Goal: Find specific fact

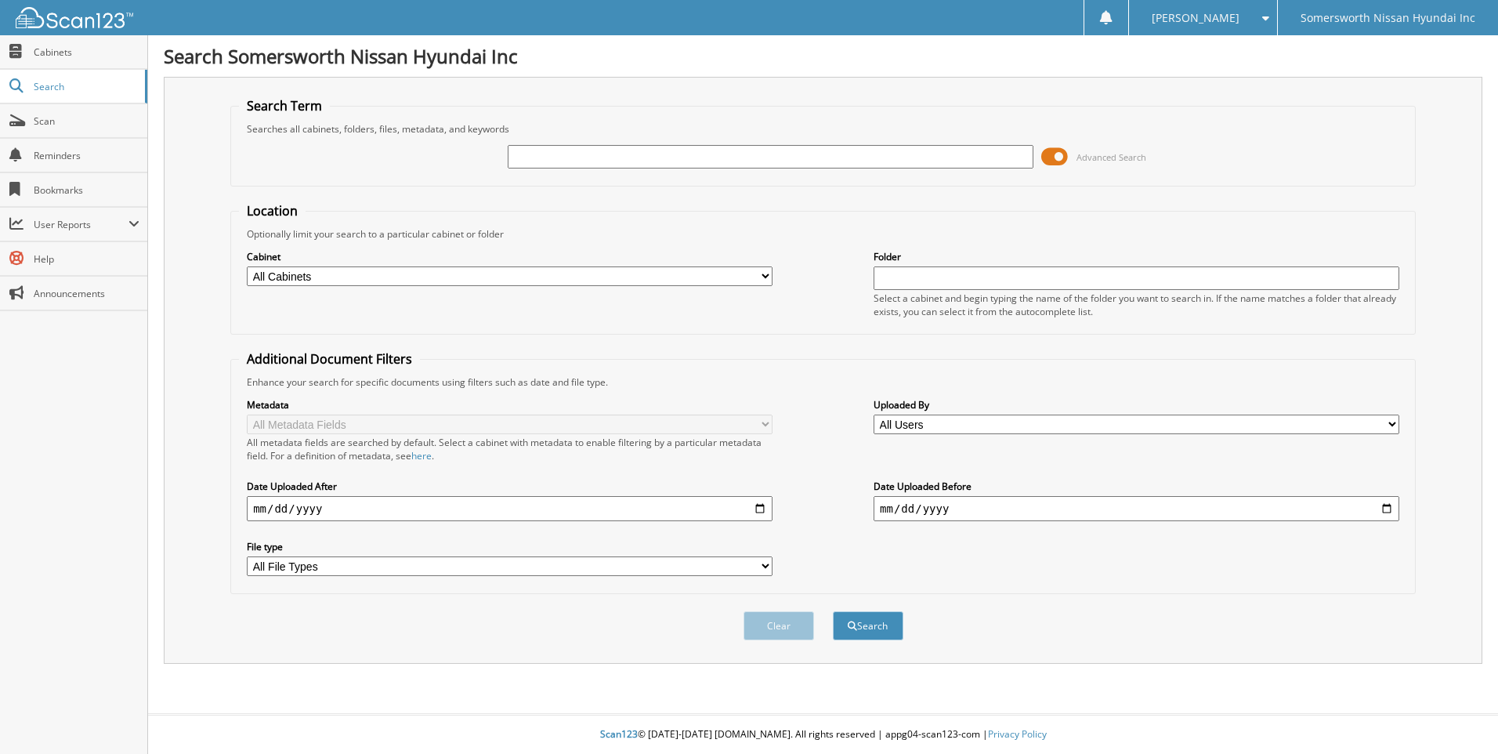
click at [532, 155] on input "text" at bounding box center [771, 157] width 526 height 24
type input "MC755592"
click at [833, 611] on button "Search" at bounding box center [868, 625] width 71 height 29
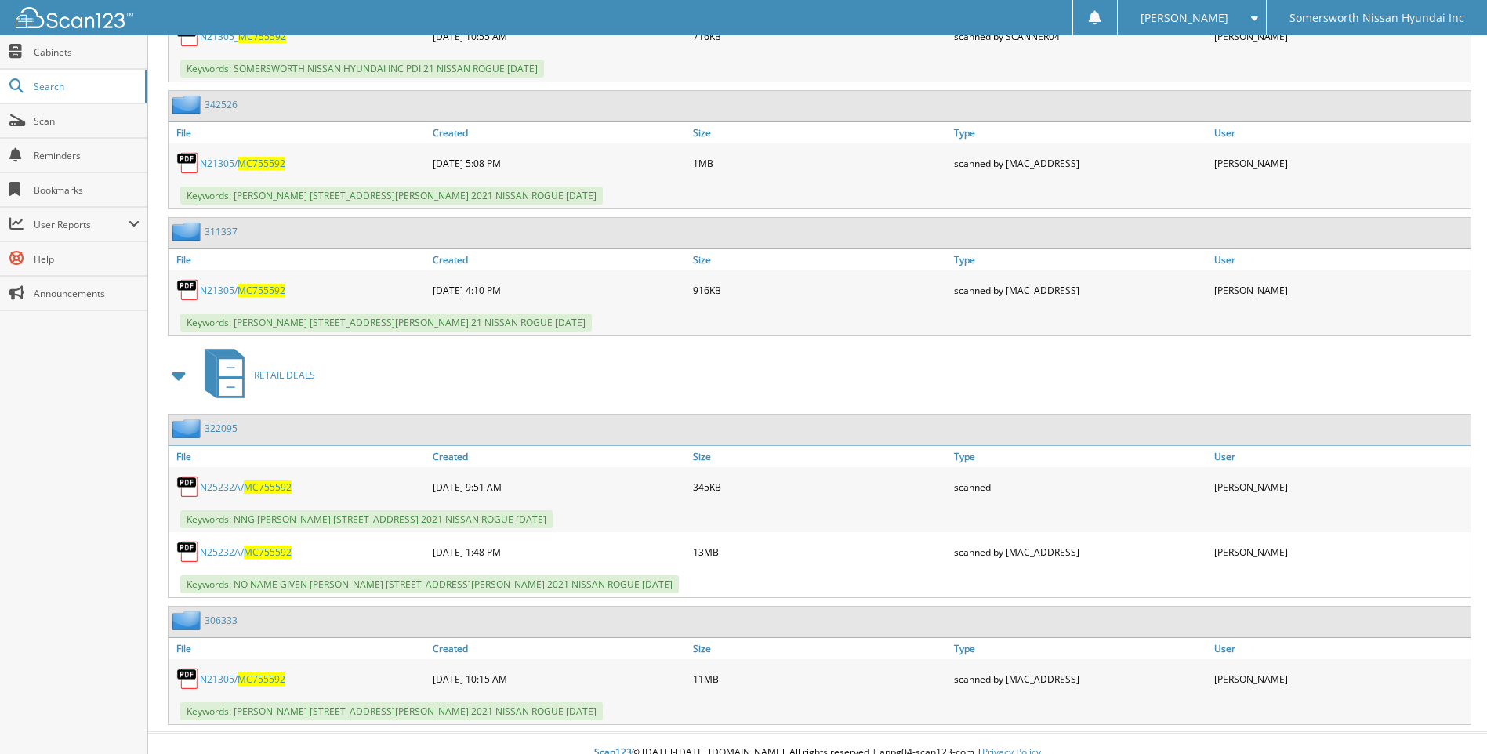
scroll to position [2953, 0]
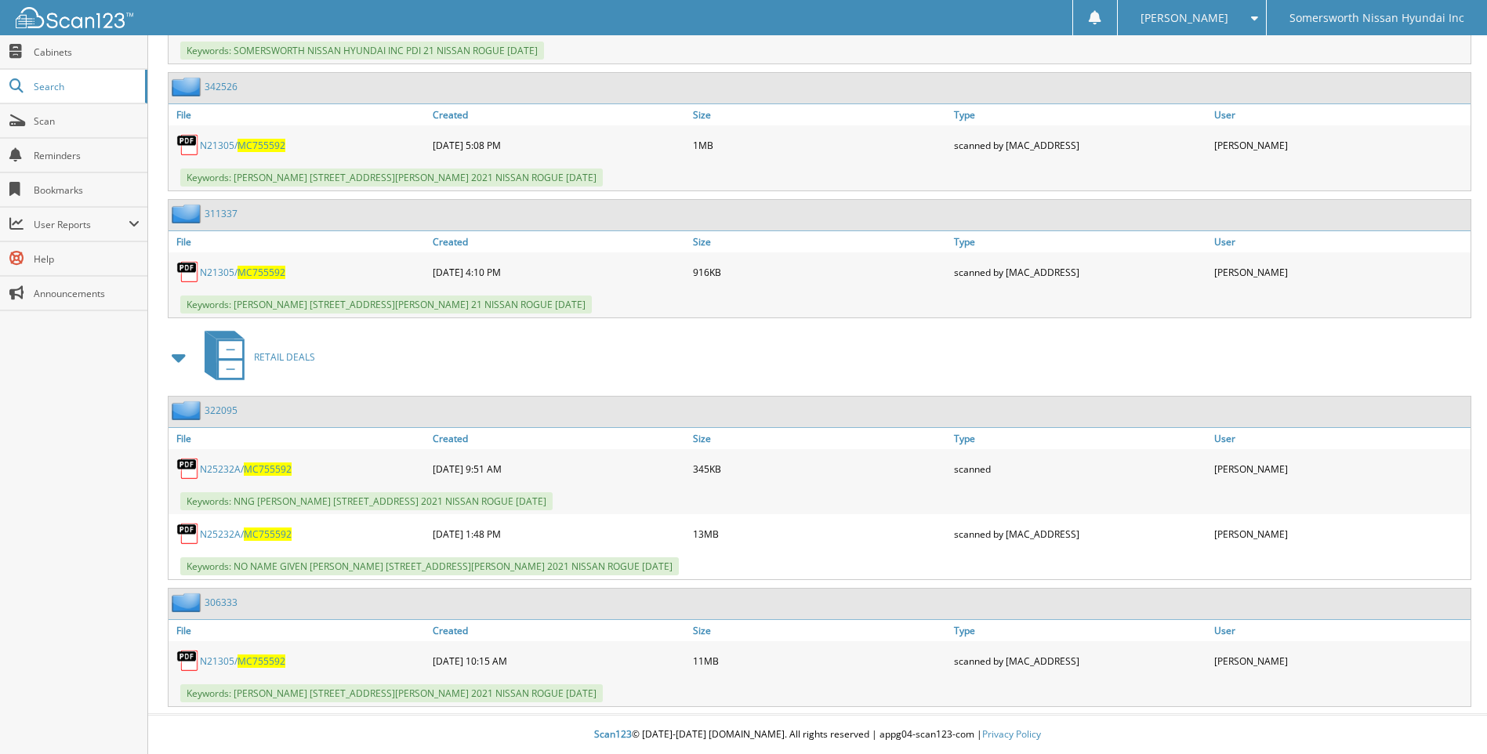
click at [273, 471] on span "MC755592" at bounding box center [268, 468] width 48 height 13
click at [258, 538] on span "MC755592" at bounding box center [268, 533] width 48 height 13
